Goal: Transaction & Acquisition: Subscribe to service/newsletter

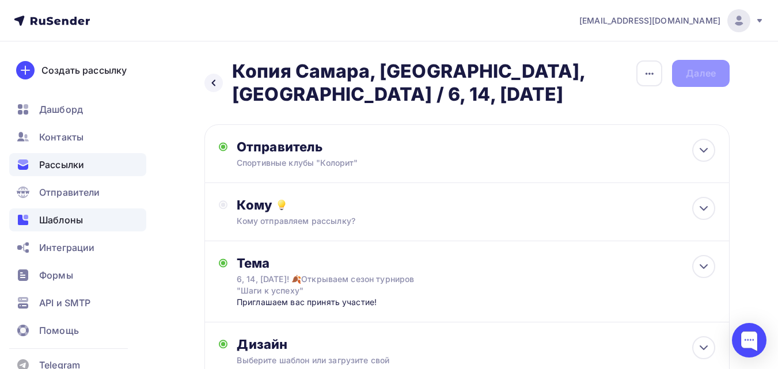
click at [67, 219] on span "Шаблоны" at bounding box center [61, 220] width 44 height 14
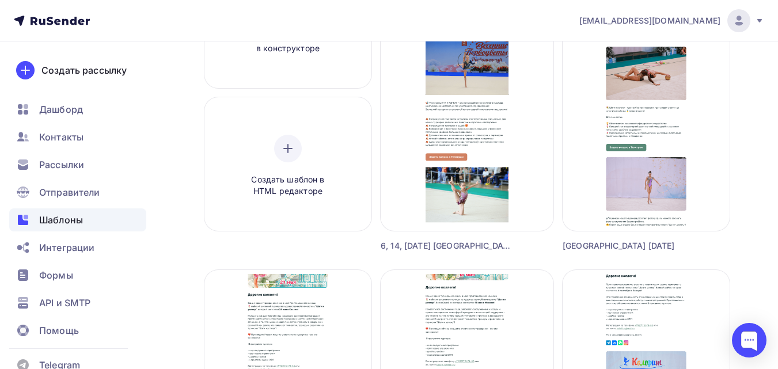
scroll to position [131, 0]
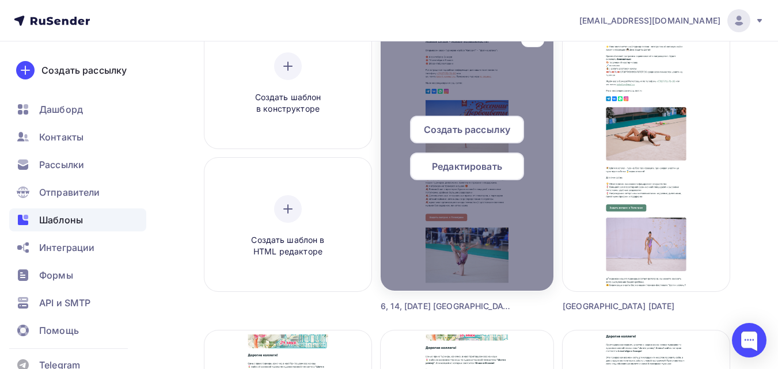
click at [480, 169] on span "Редактировать" at bounding box center [467, 166] width 70 height 14
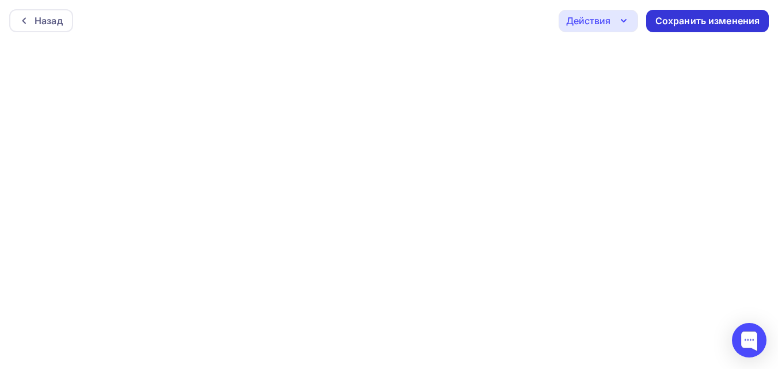
click at [660, 24] on div "Сохранить изменения" at bounding box center [707, 20] width 105 height 13
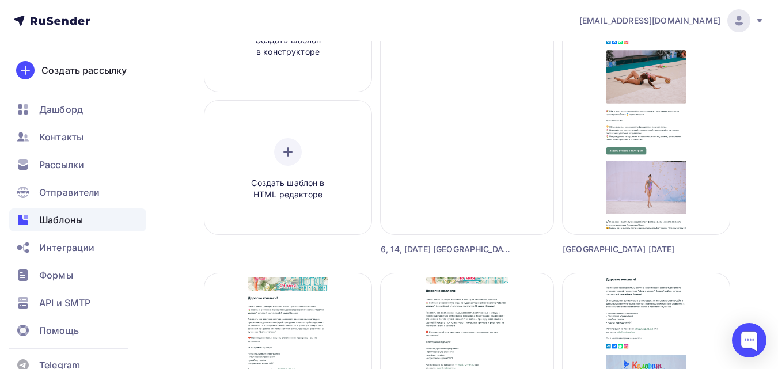
scroll to position [200, 0]
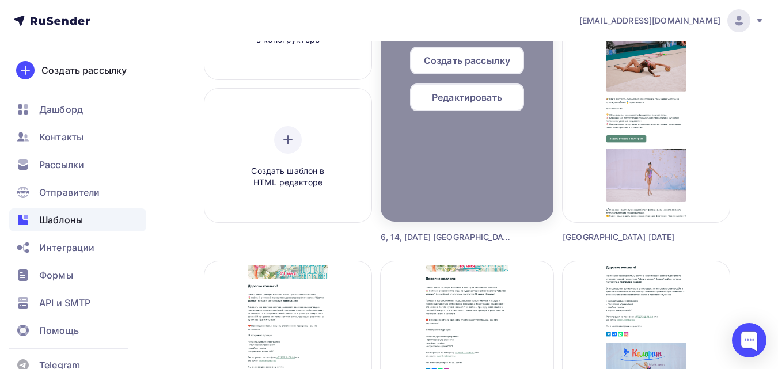
click at [484, 92] on span "Редактировать" at bounding box center [467, 97] width 70 height 14
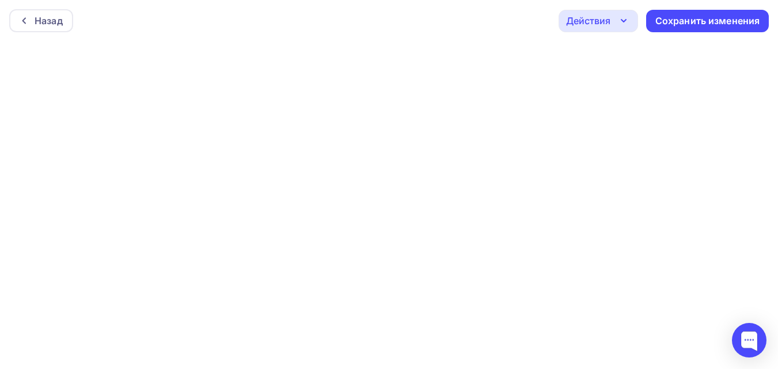
scroll to position [3, 0]
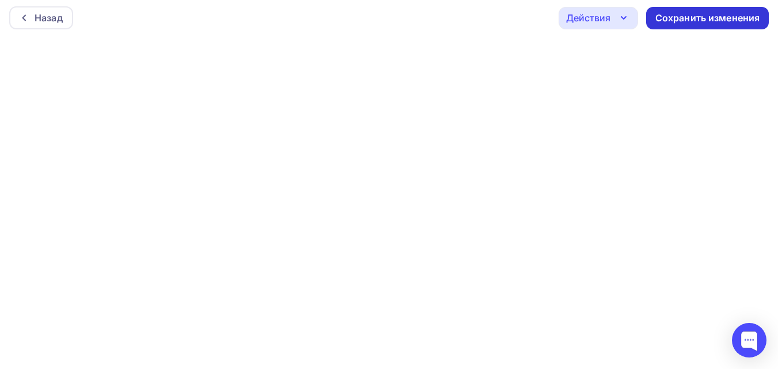
click at [683, 21] on div "Сохранить изменения" at bounding box center [707, 18] width 105 height 13
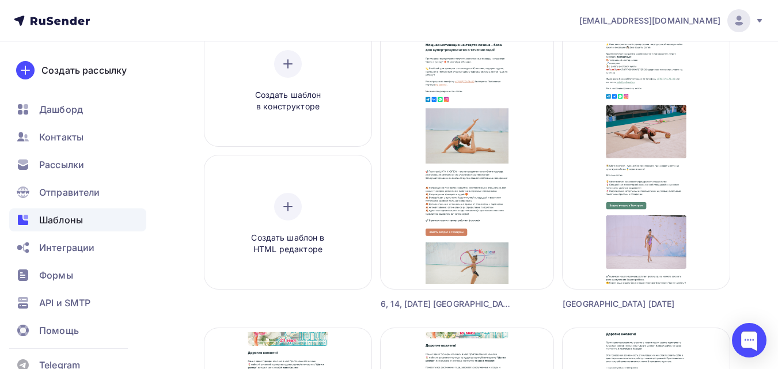
scroll to position [64, 0]
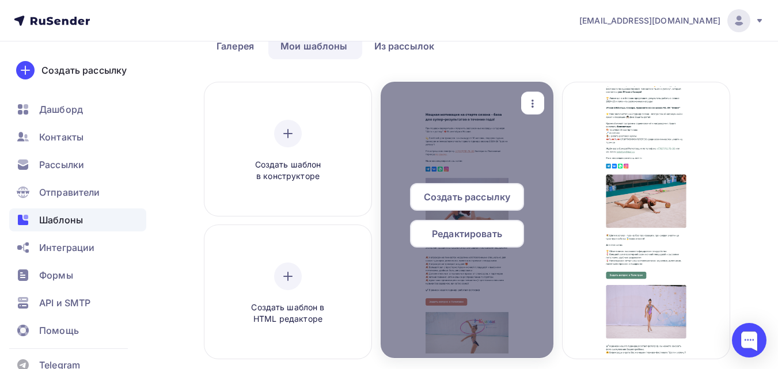
click at [526, 100] on icon "button" at bounding box center [533, 104] width 14 height 14
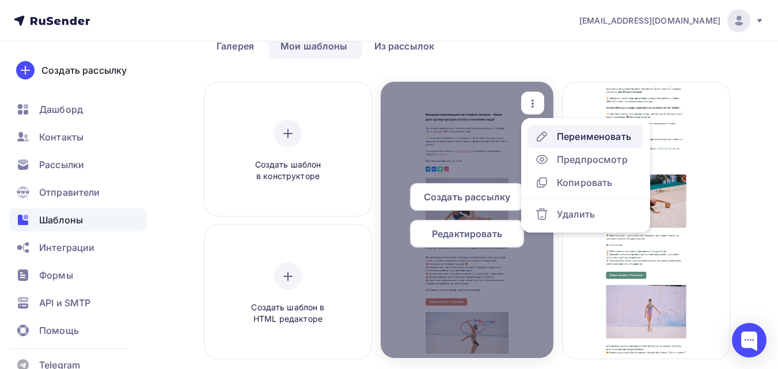
click at [560, 143] on div "Переименовать" at bounding box center [594, 137] width 74 height 14
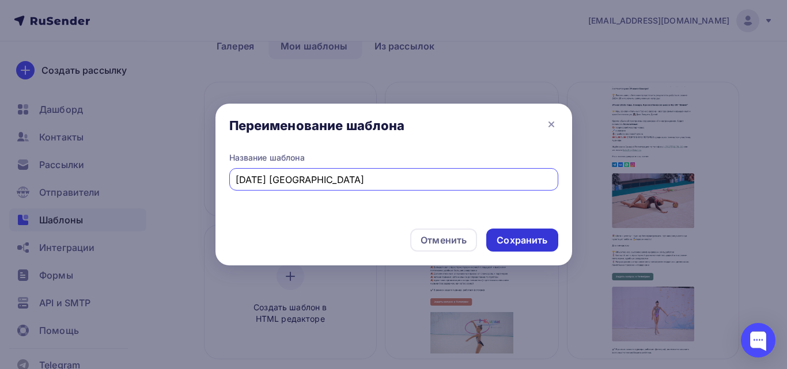
type input "14 сентября Москва"
click at [517, 245] on div "Сохранить" at bounding box center [521, 240] width 51 height 13
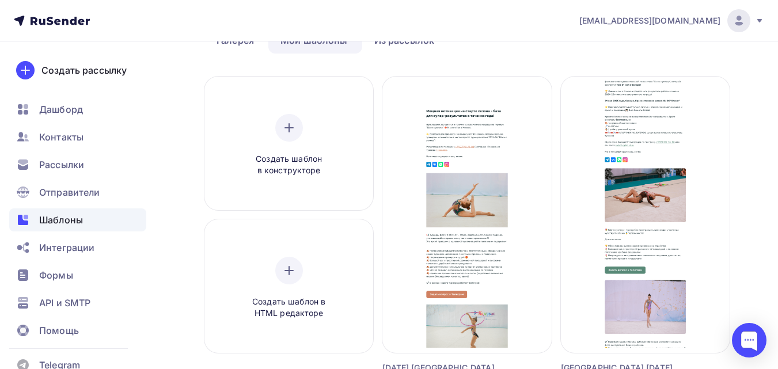
scroll to position [67, 0]
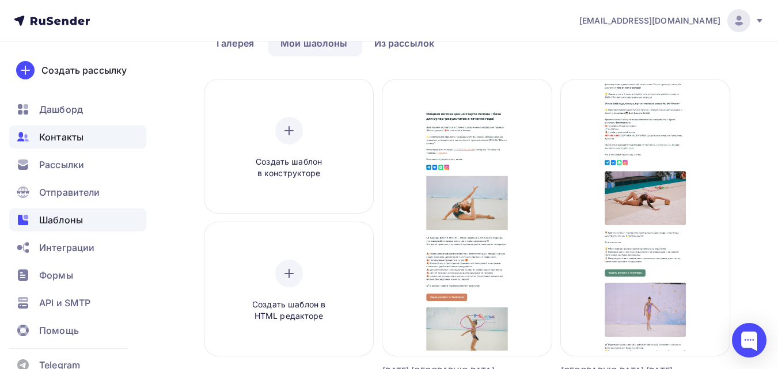
click at [79, 135] on span "Контакты" at bounding box center [61, 137] width 44 height 14
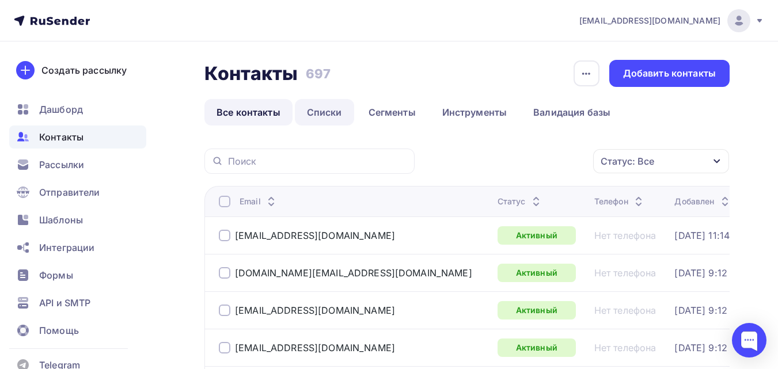
click at [332, 113] on link "Списки" at bounding box center [324, 112] width 59 height 26
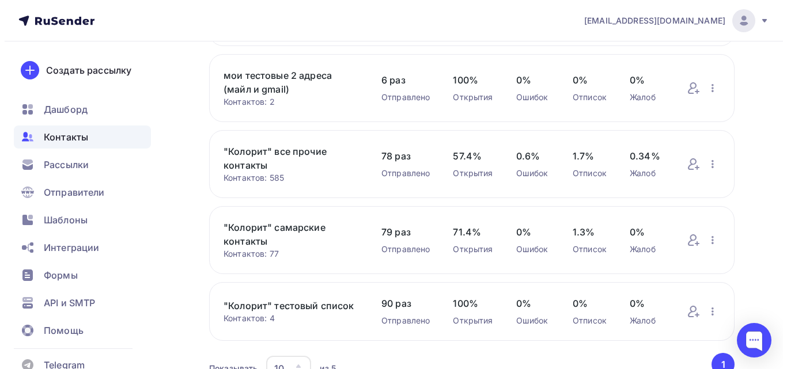
scroll to position [179, 0]
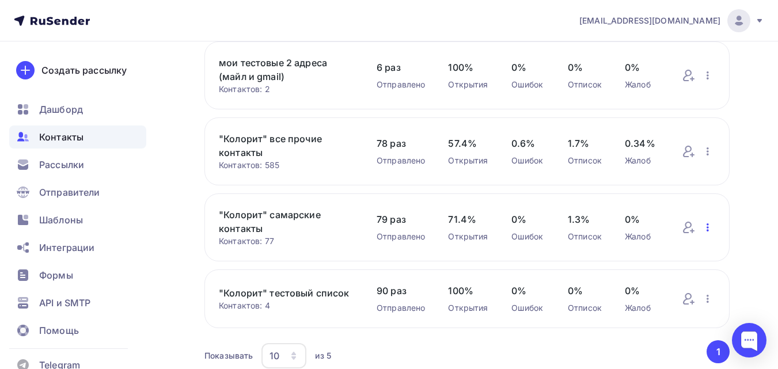
click at [705, 227] on icon "button" at bounding box center [708, 228] width 14 height 14
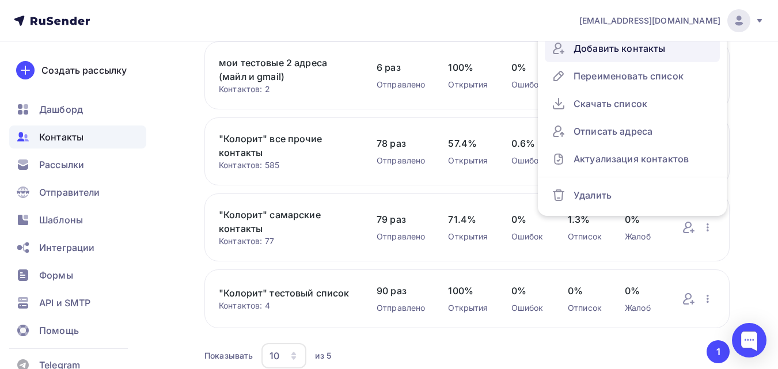
click at [681, 55] on div "Добавить контакты" at bounding box center [632, 48] width 161 height 18
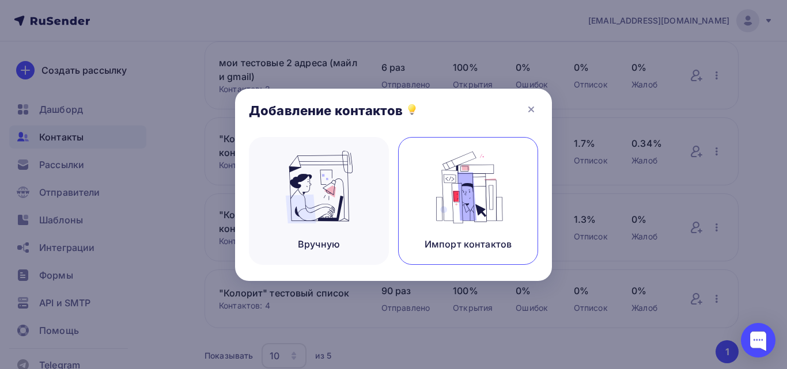
click at [487, 215] on img at bounding box center [468, 187] width 77 height 73
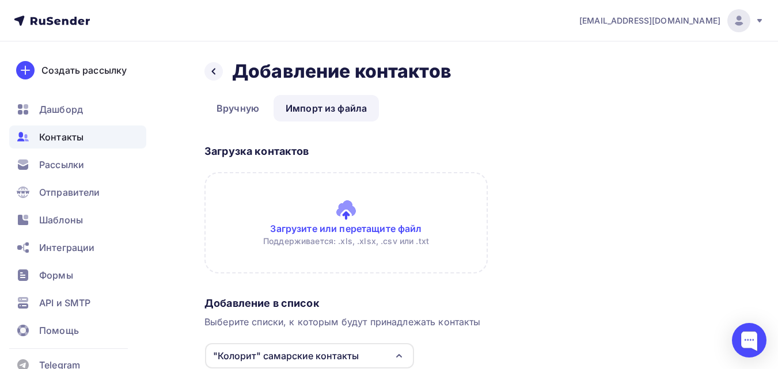
click at [398, 219] on input "file" at bounding box center [345, 222] width 283 height 101
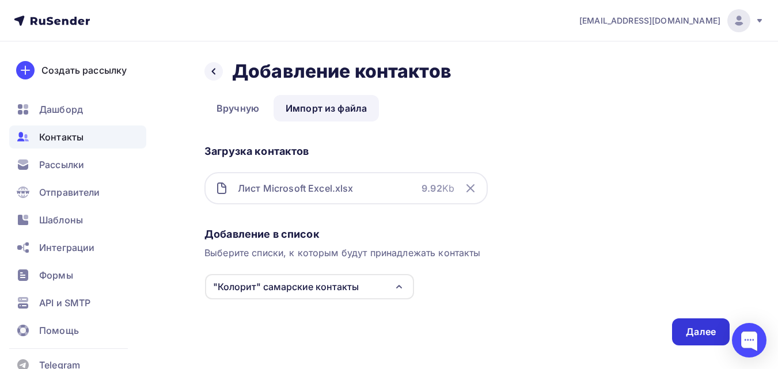
click at [678, 326] on div "Далее" at bounding box center [701, 331] width 58 height 27
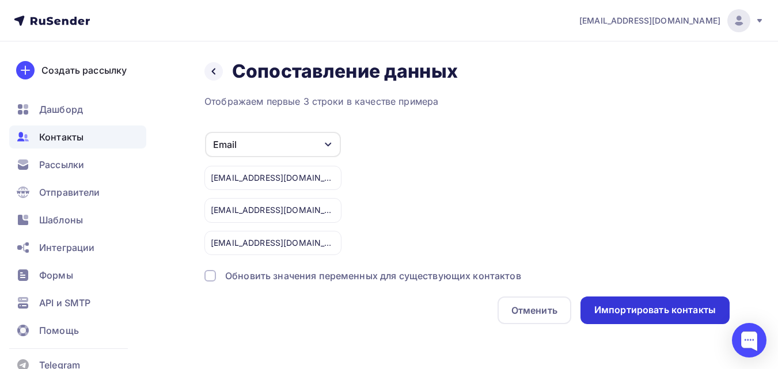
click at [605, 302] on div "Импортировать контакты" at bounding box center [654, 311] width 149 height 28
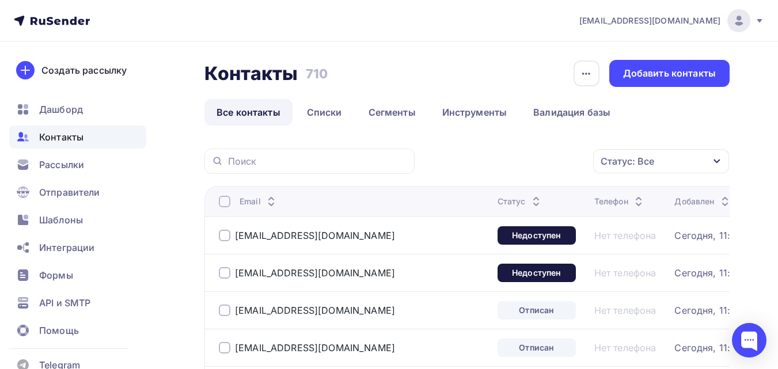
click at [650, 166] on div "Статус: Все" at bounding box center [628, 161] width 54 height 14
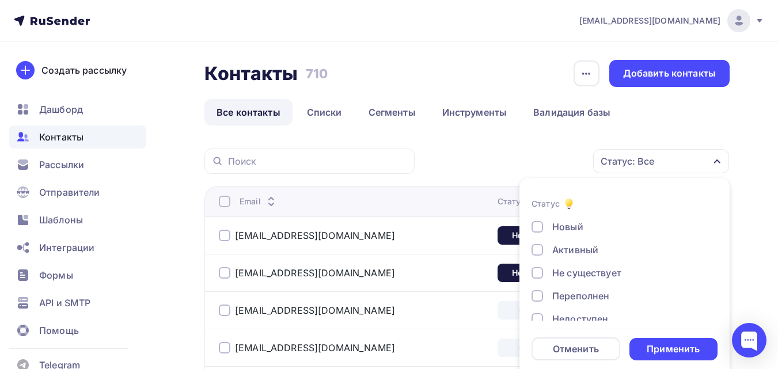
scroll to position [10, 0]
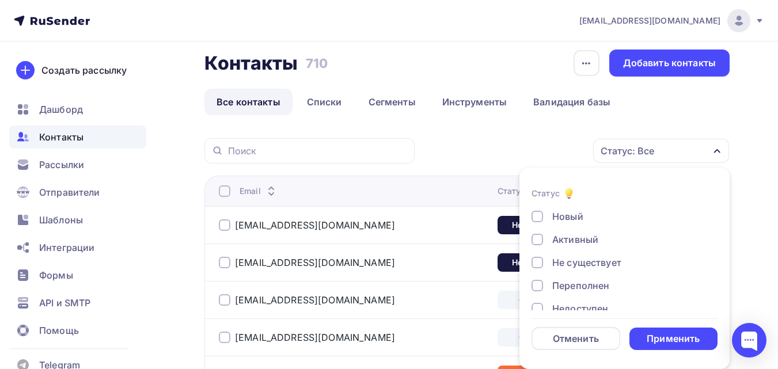
click at [570, 215] on div "Новый" at bounding box center [567, 217] width 31 height 14
click at [663, 335] on div "Применить" at bounding box center [673, 338] width 53 height 13
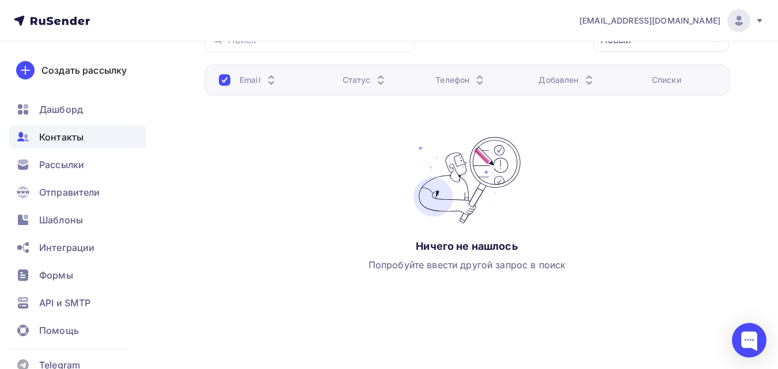
scroll to position [0, 0]
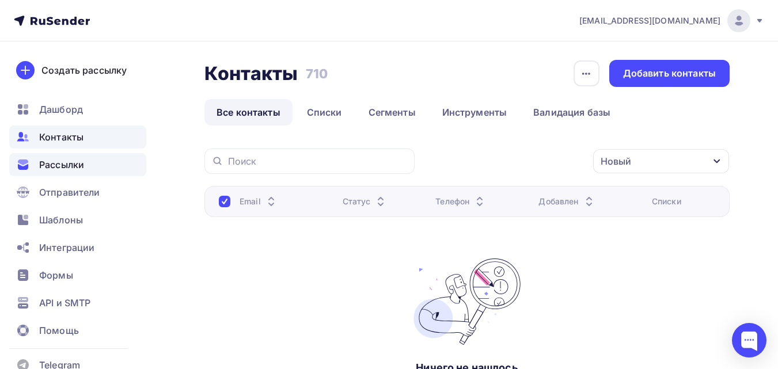
click at [86, 160] on div "Рассылки" at bounding box center [77, 164] width 137 height 23
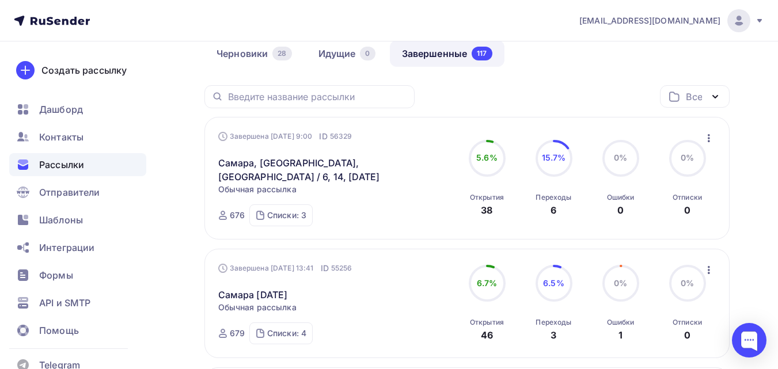
scroll to position [112, 0]
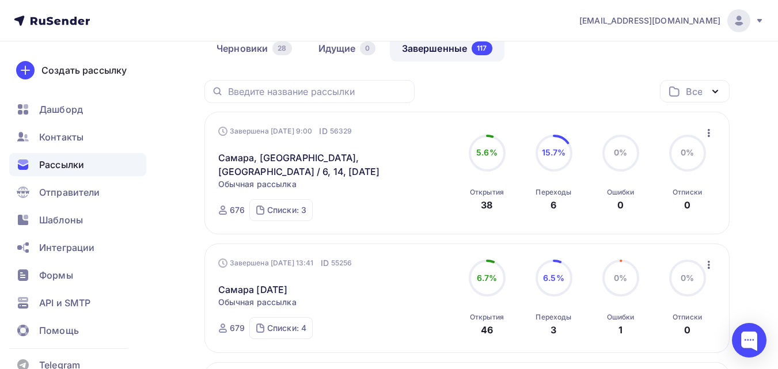
click at [710, 129] on icon "button" at bounding box center [709, 133] width 14 height 14
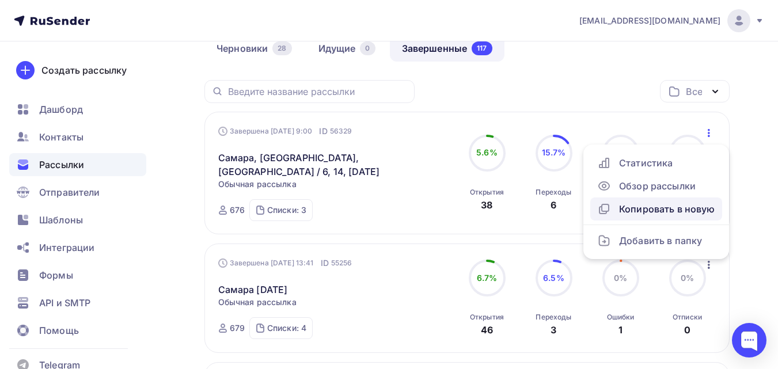
click at [679, 210] on div "Копировать в новую" at bounding box center [656, 209] width 118 height 14
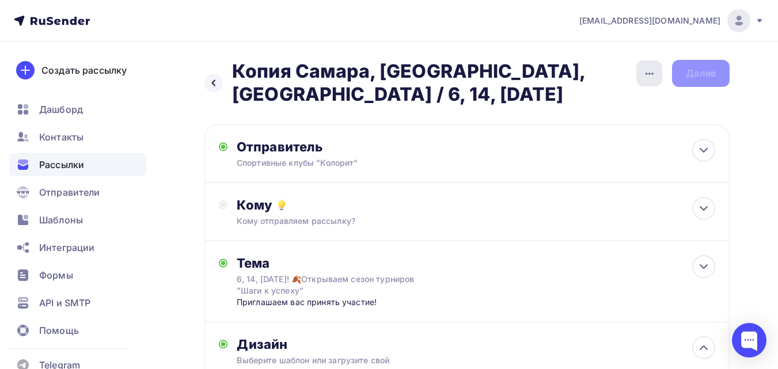
click at [640, 77] on div "button" at bounding box center [649, 73] width 26 height 26
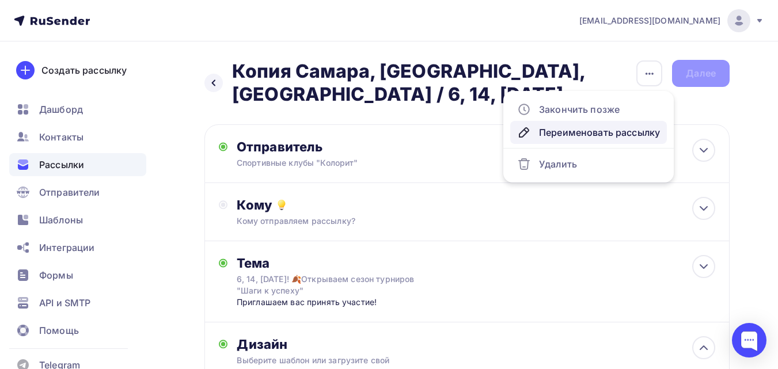
click at [597, 131] on div "Переименовать рассылку" at bounding box center [588, 133] width 143 height 14
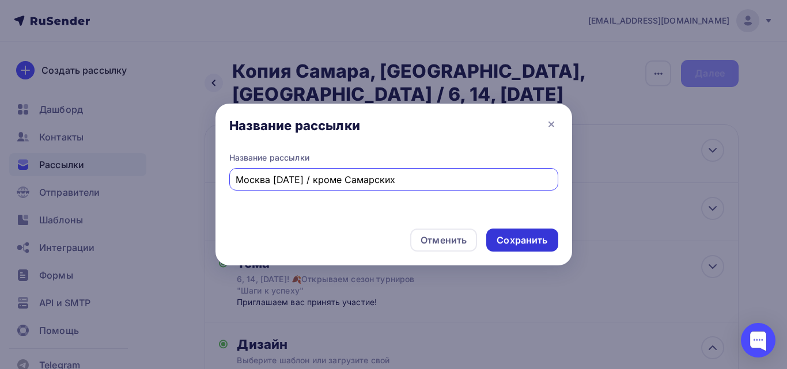
type input "Москва [DATE] / кроме Самарских"
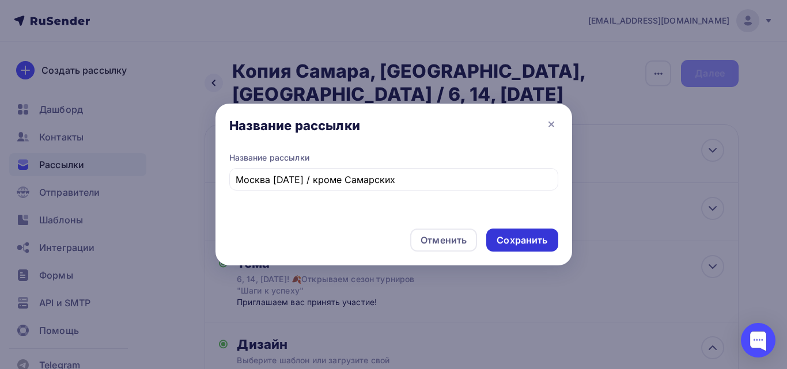
click at [522, 237] on div "Сохранить" at bounding box center [521, 240] width 51 height 13
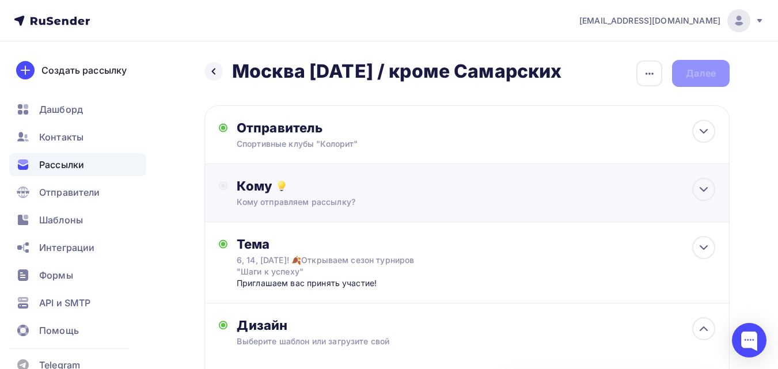
click at [481, 180] on div "Кому" at bounding box center [476, 186] width 478 height 16
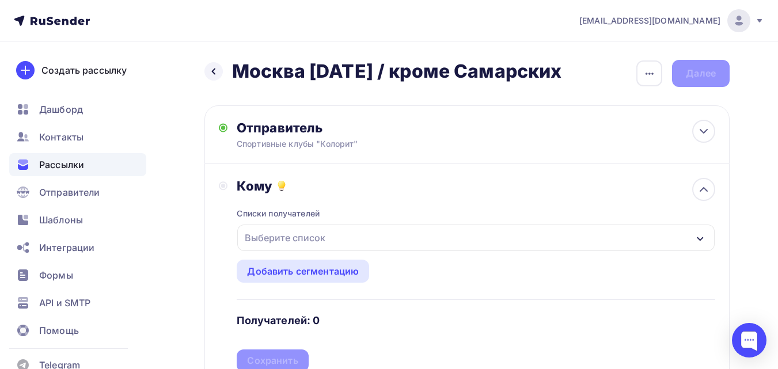
click at [424, 238] on div "Выберите список" at bounding box center [475, 238] width 477 height 26
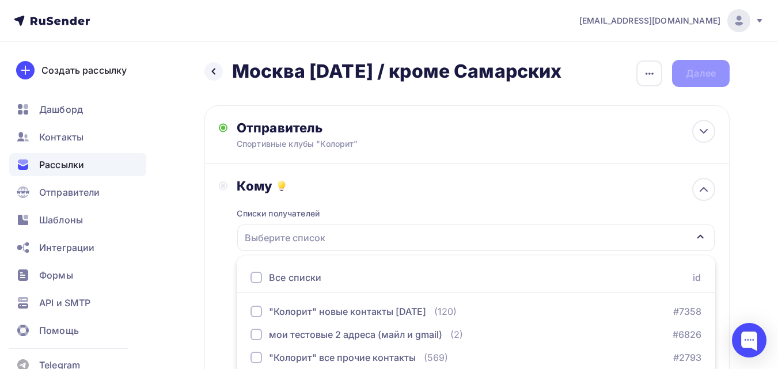
scroll to position [95, 0]
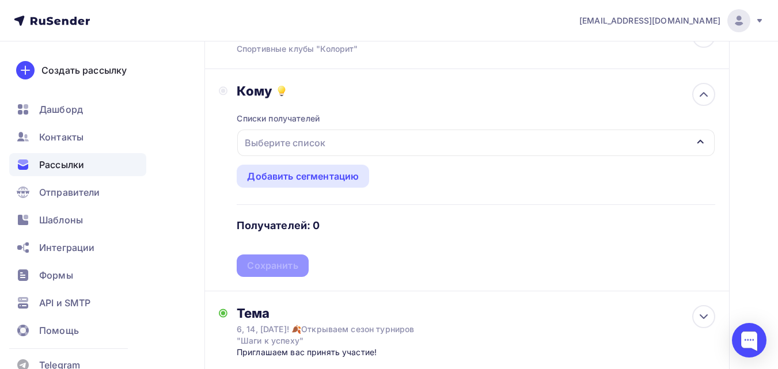
click at [381, 138] on div "Выберите список" at bounding box center [475, 143] width 477 height 26
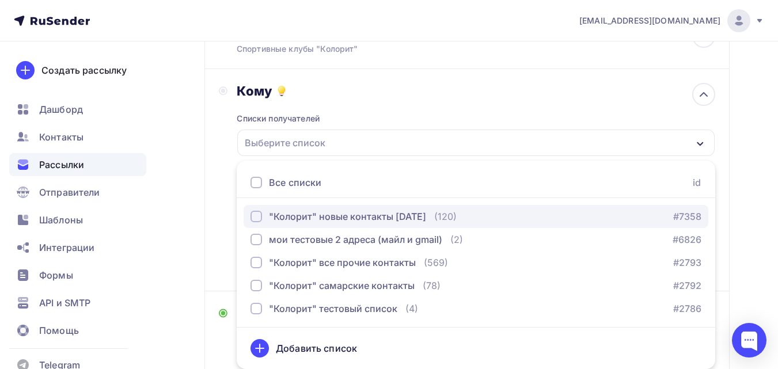
click at [324, 211] on div ""Колорит" новые контакты [DATE]" at bounding box center [347, 217] width 157 height 14
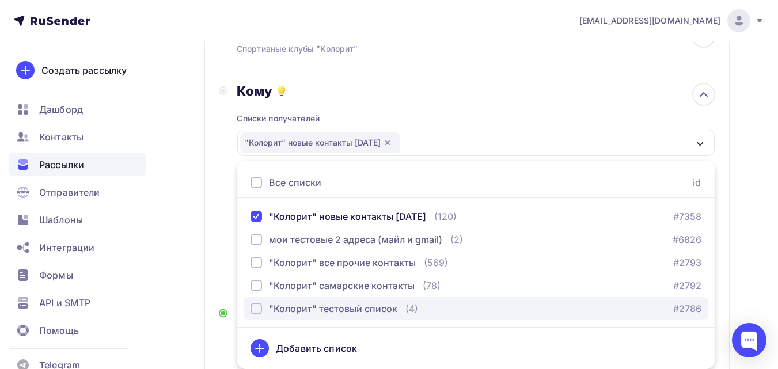
click at [339, 306] on div ""Колорит" тестовый список" at bounding box center [333, 309] width 128 height 14
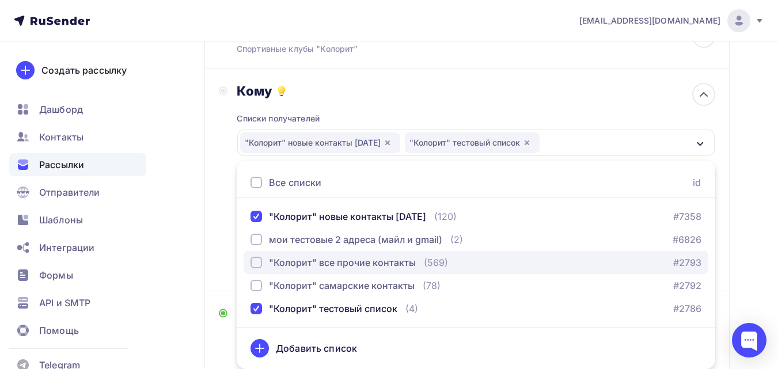
click at [329, 261] on div ""Колорит" все прочие контакты" at bounding box center [342, 263] width 147 height 14
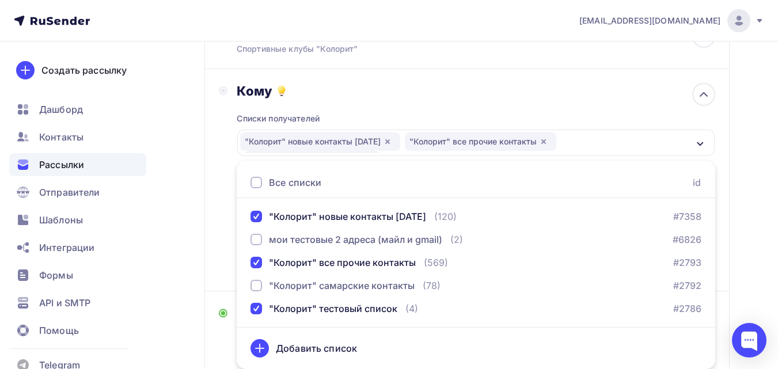
click at [735, 202] on div "Назад Москва 14 сент / кроме Самарских Москва 14 сент / кроме Самарских Закончи…" at bounding box center [389, 352] width 778 height 813
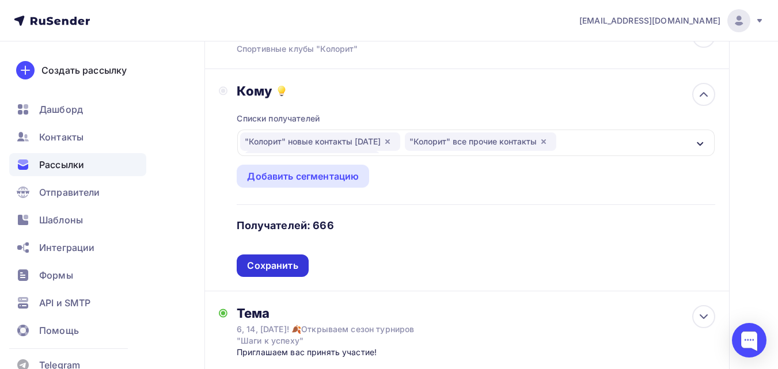
click at [279, 263] on div "Сохранить" at bounding box center [272, 265] width 51 height 13
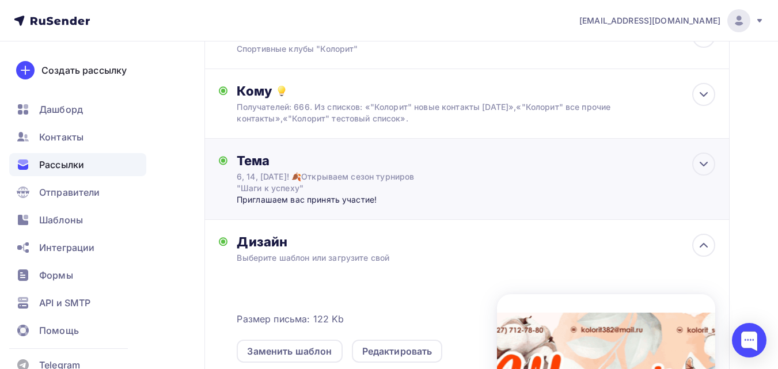
click at [522, 184] on div "Тема 6, 14, 20 сентября! 🍂Открываем сезон турниров "Шаги к успеху" Приглашаем в…" at bounding box center [466, 179] width 525 height 81
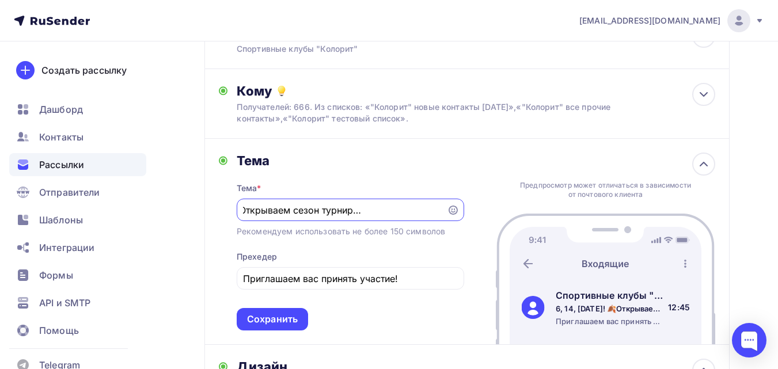
scroll to position [0, 0]
click at [321, 209] on input "6, 14, 20 сентября! 🍂Открываем сезон турниров "Шаги к успеху"" at bounding box center [341, 210] width 197 height 14
type input "14 сентября! 🍂Открываем сезон турниров "Шаги к успеху""
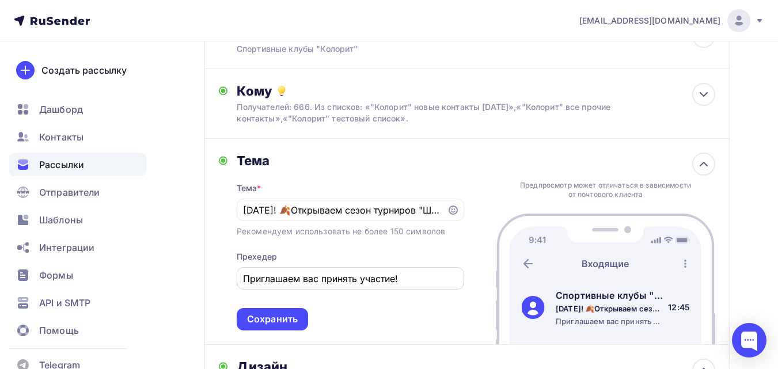
click at [280, 268] on div "Приглашаем вас принять участие!" at bounding box center [350, 278] width 227 height 22
click at [291, 282] on input "Приглашаем вас принять участие!" at bounding box center [350, 279] width 214 height 14
paste input "арядиться и получить заслуженные награды"
type input "Приглашаем зарядиться и получить заслуженные награды"
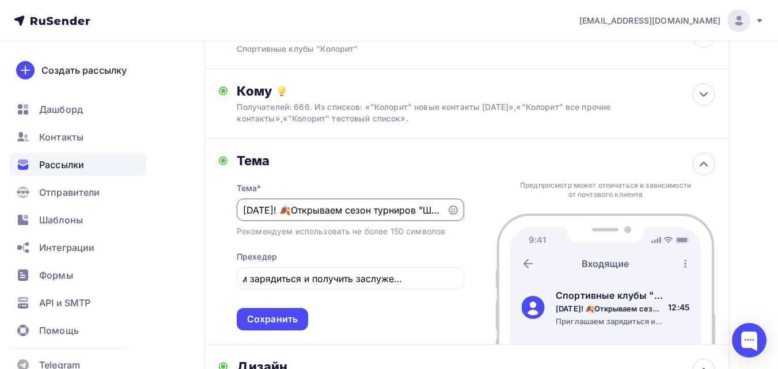
scroll to position [0, 0]
drag, startPoint x: 316, startPoint y: 212, endPoint x: 402, endPoint y: 211, distance: 87.0
click at [402, 211] on input "14 сентября! 🍂Открываем сезон турниров "Шаги к успеху"" at bounding box center [341, 210] width 197 height 14
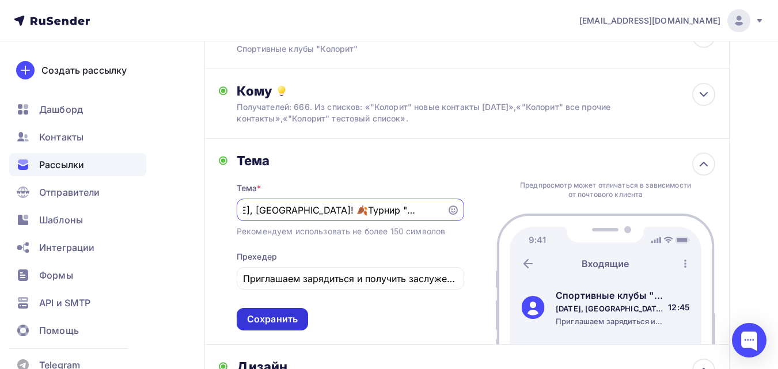
type input "14 сентября, Москва! 🍂Турнир "Шаги к успеху""
click at [293, 319] on div "Сохранить" at bounding box center [272, 319] width 51 height 13
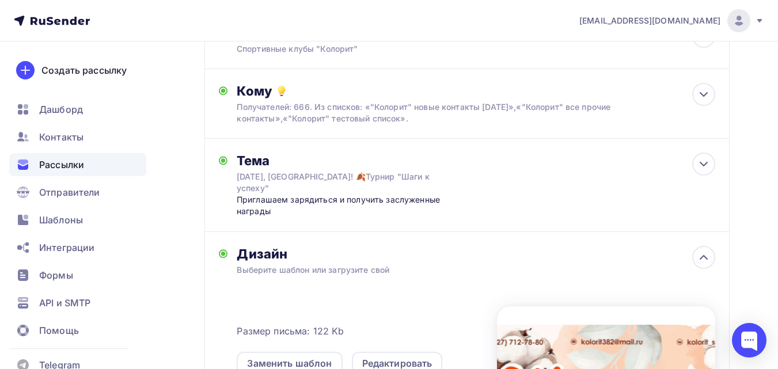
drag, startPoint x: 775, startPoint y: 226, endPoint x: 775, endPoint y: 245, distance: 19.6
click at [775, 245] on div "Назад Москва 14 сент / кроме Самарских Москва 14 сент / кроме Самарских Закончи…" at bounding box center [389, 282] width 778 height 673
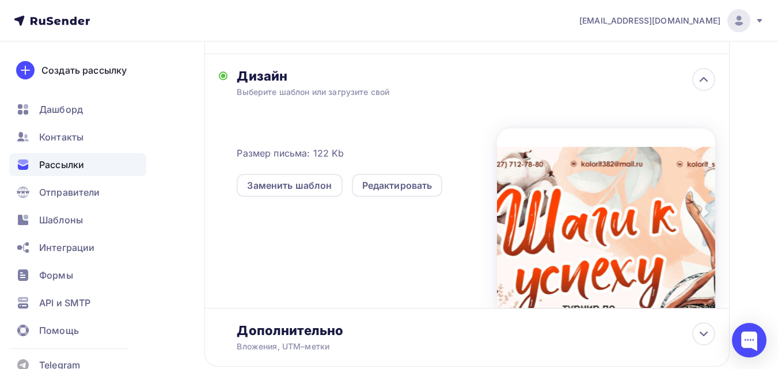
scroll to position [274, 0]
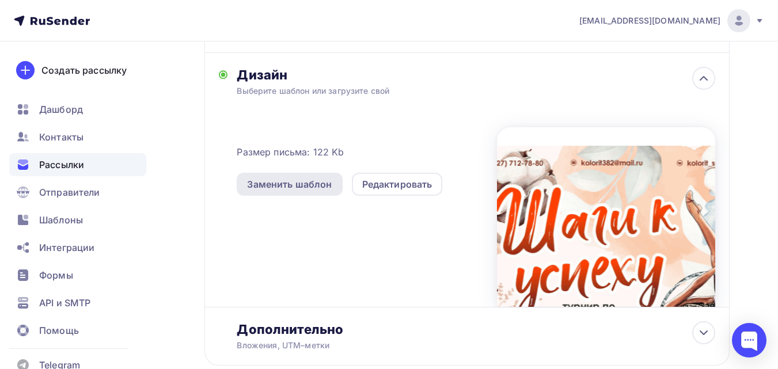
click at [316, 178] on div "Заменить шаблон" at bounding box center [289, 184] width 85 height 14
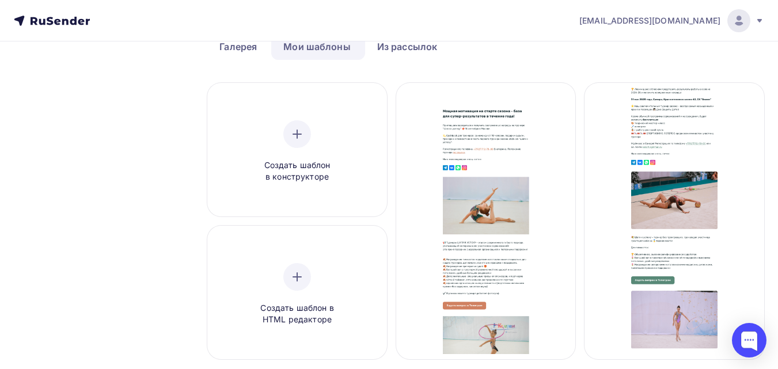
scroll to position [144, 0]
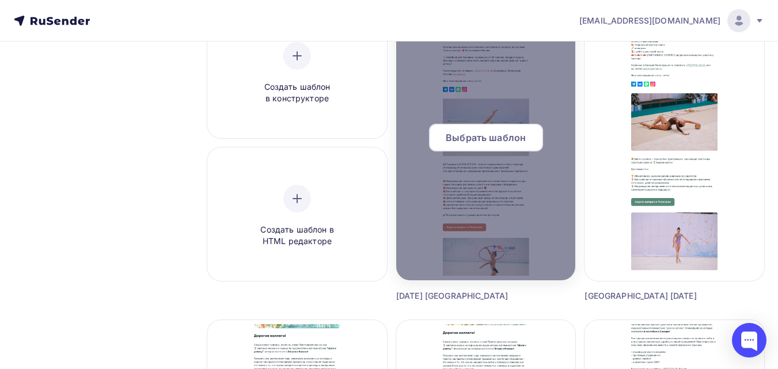
click at [515, 143] on span "Выбрать шаблон" at bounding box center [486, 138] width 80 height 14
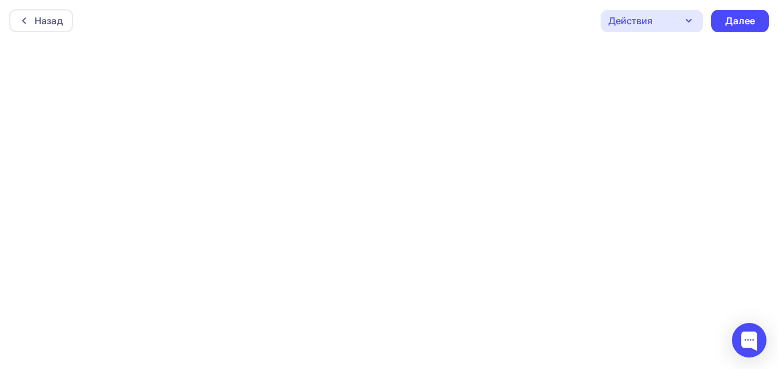
scroll to position [3, 0]
click at [721, 21] on div "Далее" at bounding box center [740, 18] width 58 height 22
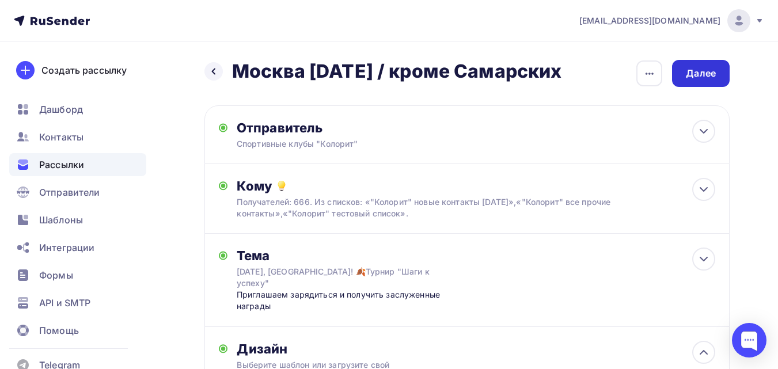
click at [697, 75] on div "Далее" at bounding box center [701, 73] width 30 height 13
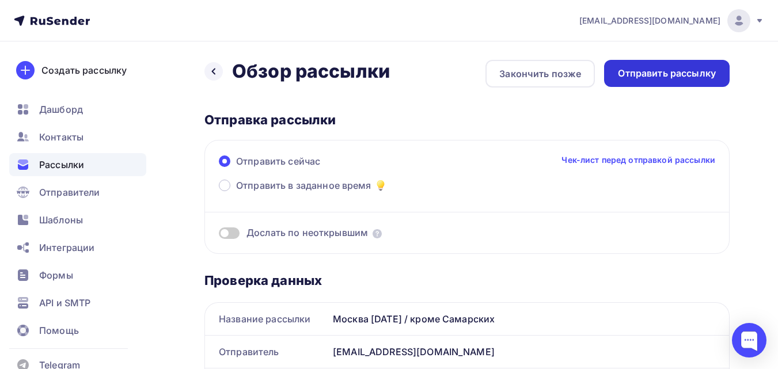
click at [652, 83] on div "Отправить рассылку" at bounding box center [667, 73] width 126 height 27
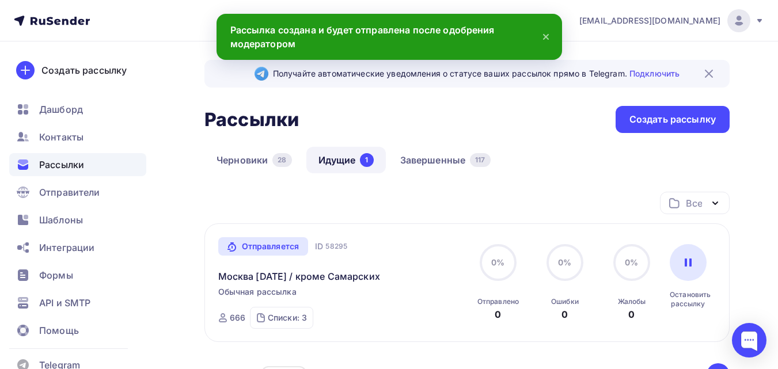
click at [544, 37] on icon at bounding box center [546, 37] width 14 height 14
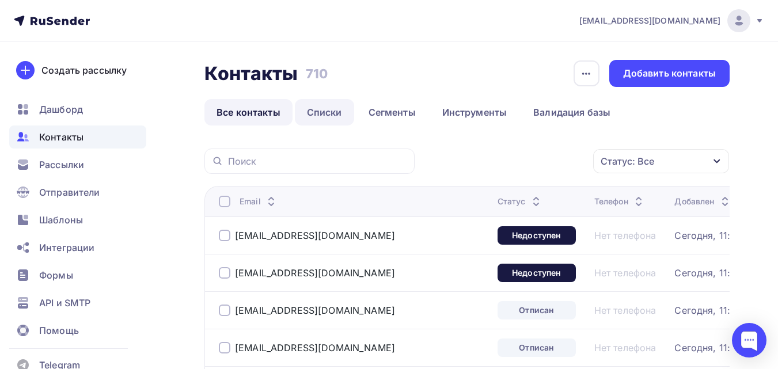
click at [326, 114] on link "Списки" at bounding box center [324, 112] width 59 height 26
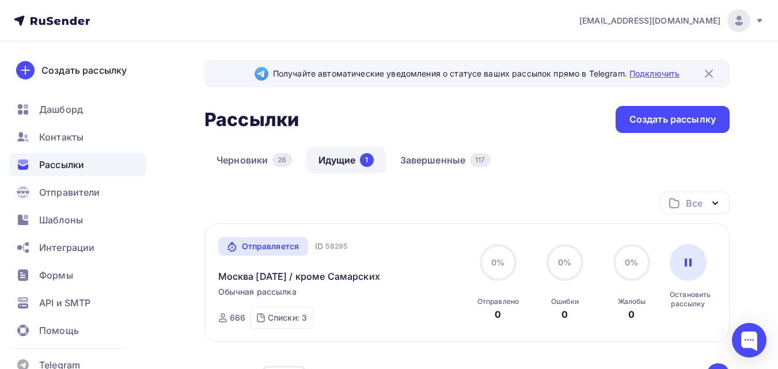
click at [656, 74] on link "Подключить" at bounding box center [654, 74] width 50 height 10
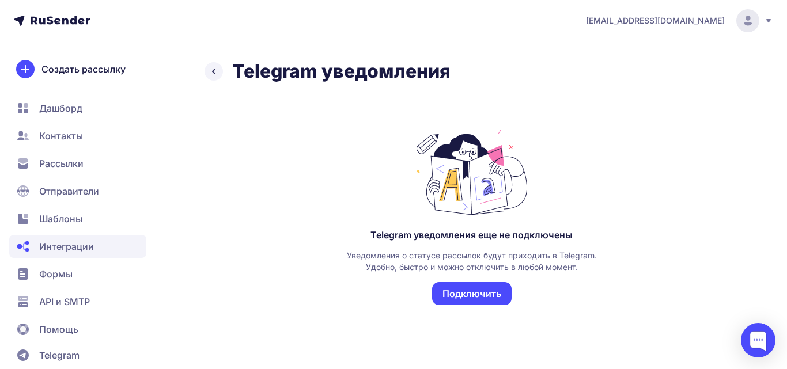
click at [217, 72] on icon at bounding box center [214, 71] width 14 height 14
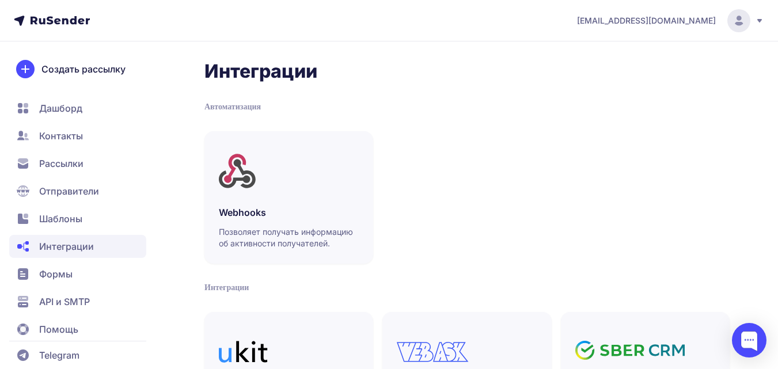
click at [70, 161] on span "Рассылки" at bounding box center [61, 164] width 44 height 14
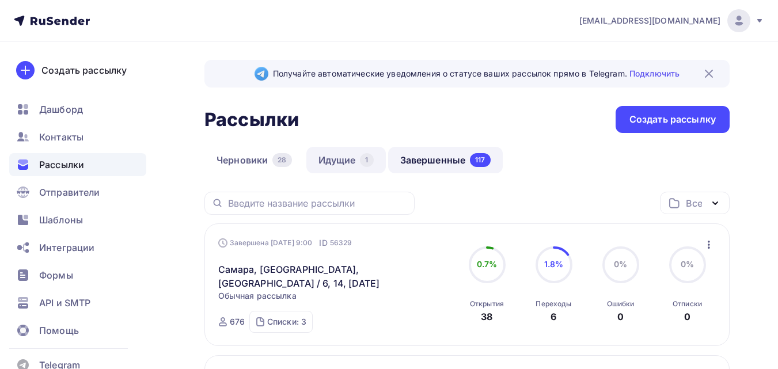
click at [343, 165] on link "Идущие 1" at bounding box center [345, 160] width 79 height 26
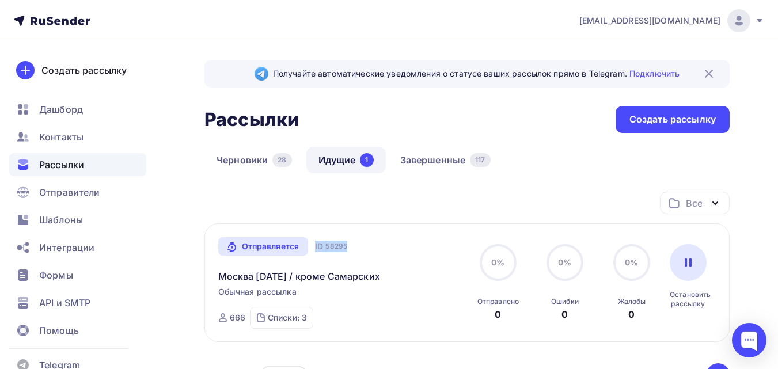
drag, startPoint x: 348, startPoint y: 243, endPoint x: 316, endPoint y: 247, distance: 32.5
click at [316, 247] on div "Отправляется Запущена Сегодня, 12:12 ID 58295 Москва 14 сент / кроме Самарских …" at bounding box center [341, 283] width 247 height 92
copy div "ID 58295"
click at [666, 75] on link "Подключить" at bounding box center [654, 74] width 50 height 10
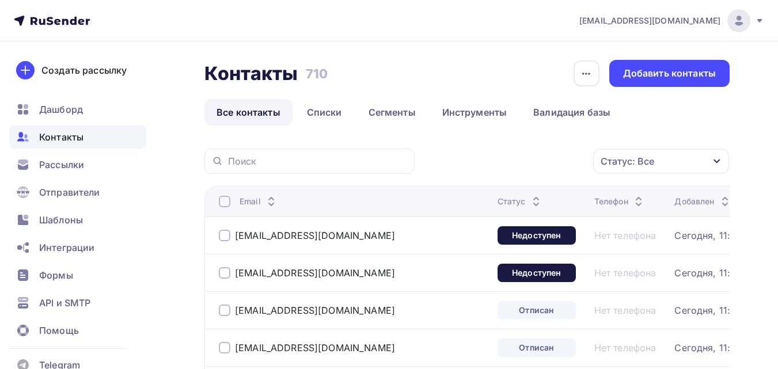
click at [77, 142] on span "Контакты" at bounding box center [61, 137] width 44 height 14
click at [71, 160] on span "Рассылки" at bounding box center [61, 165] width 45 height 14
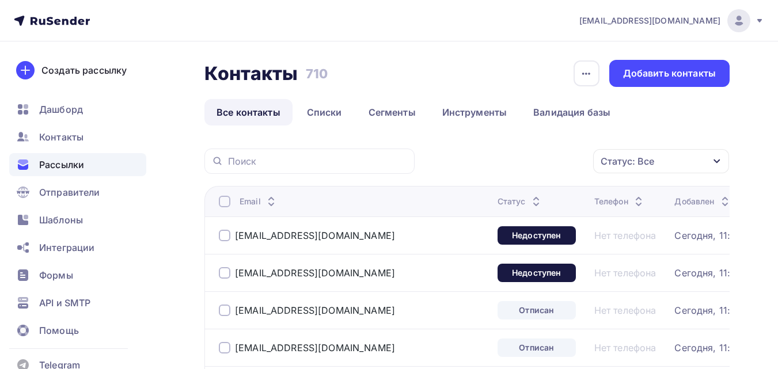
click at [71, 160] on span "Рассылки" at bounding box center [61, 165] width 45 height 14
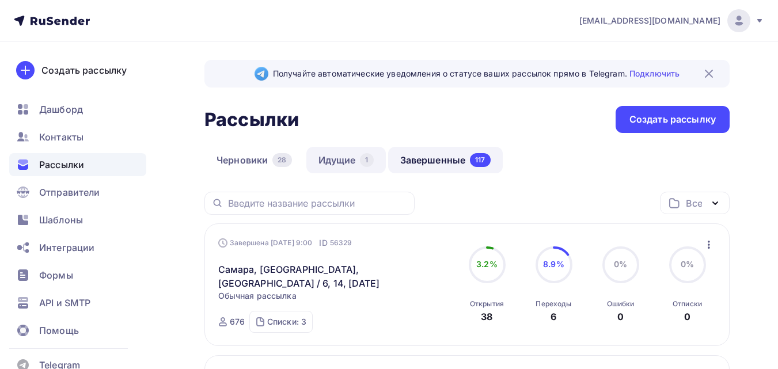
click at [341, 162] on link "Идущие 1" at bounding box center [345, 160] width 79 height 26
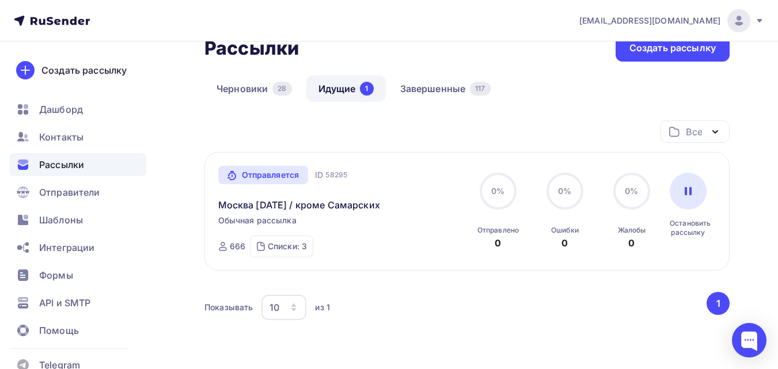
scroll to position [70, 0]
drag, startPoint x: 340, startPoint y: 174, endPoint x: 313, endPoint y: 171, distance: 27.3
click at [313, 171] on div "Отправляется Запущена Сегодня, 12:12 ID 58295" at bounding box center [283, 176] width 130 height 18
copy div "ID 58295"
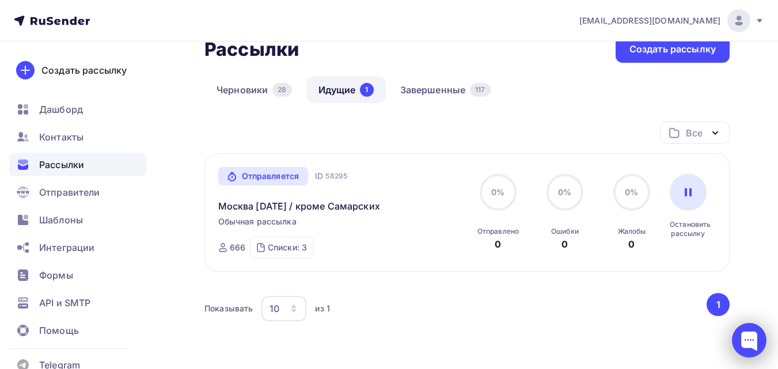
click at [751, 340] on div at bounding box center [749, 340] width 35 height 35
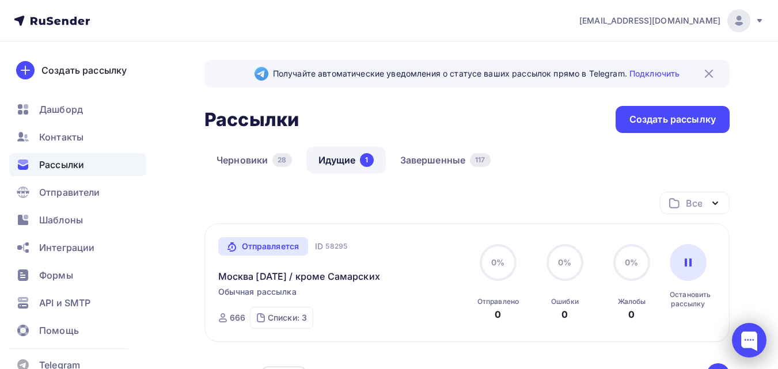
click at [749, 343] on div at bounding box center [749, 340] width 35 height 35
